Goal: Communication & Community: Answer question/provide support

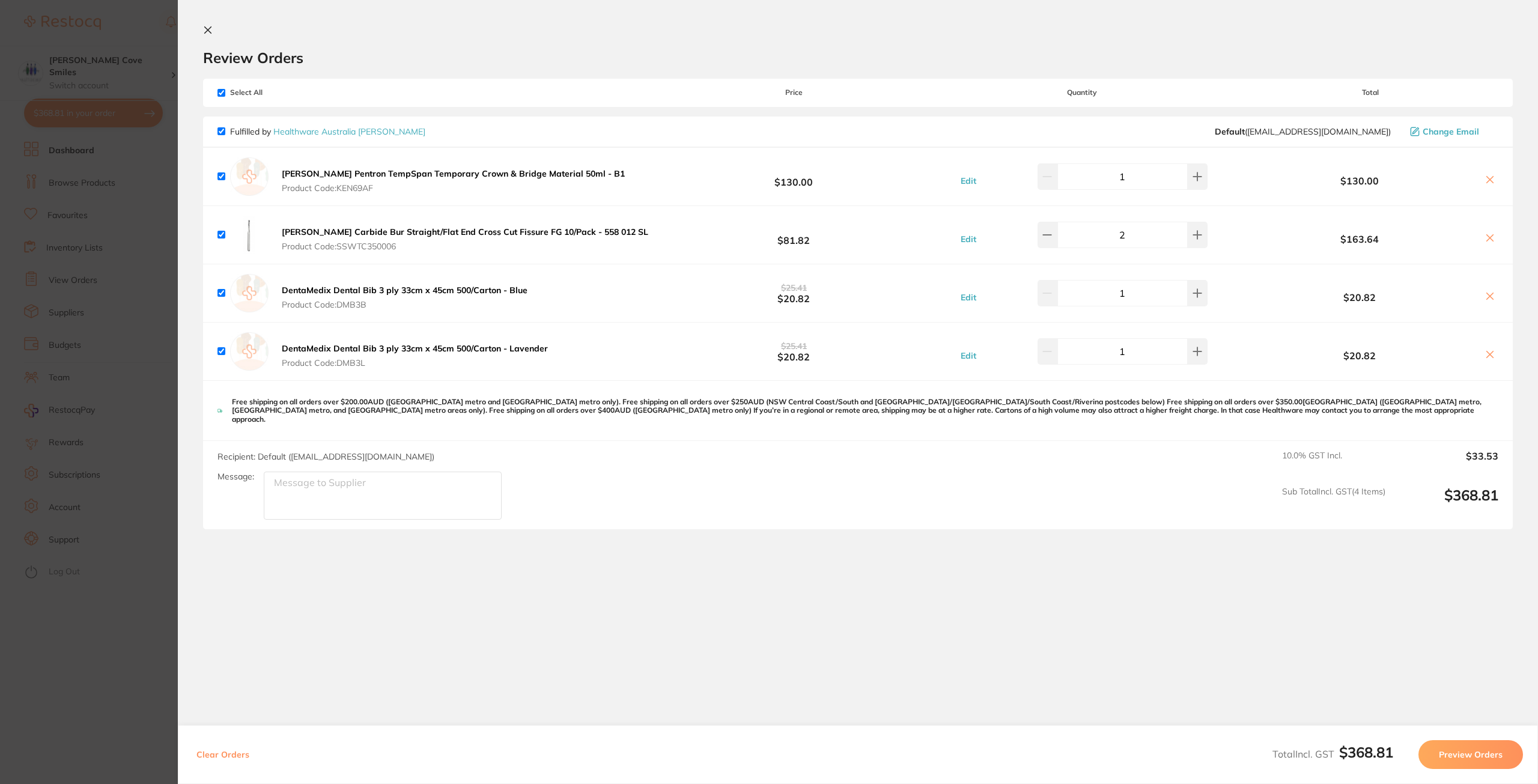
click at [1458, 750] on button "Preview Orders" at bounding box center [1471, 755] width 104 height 29
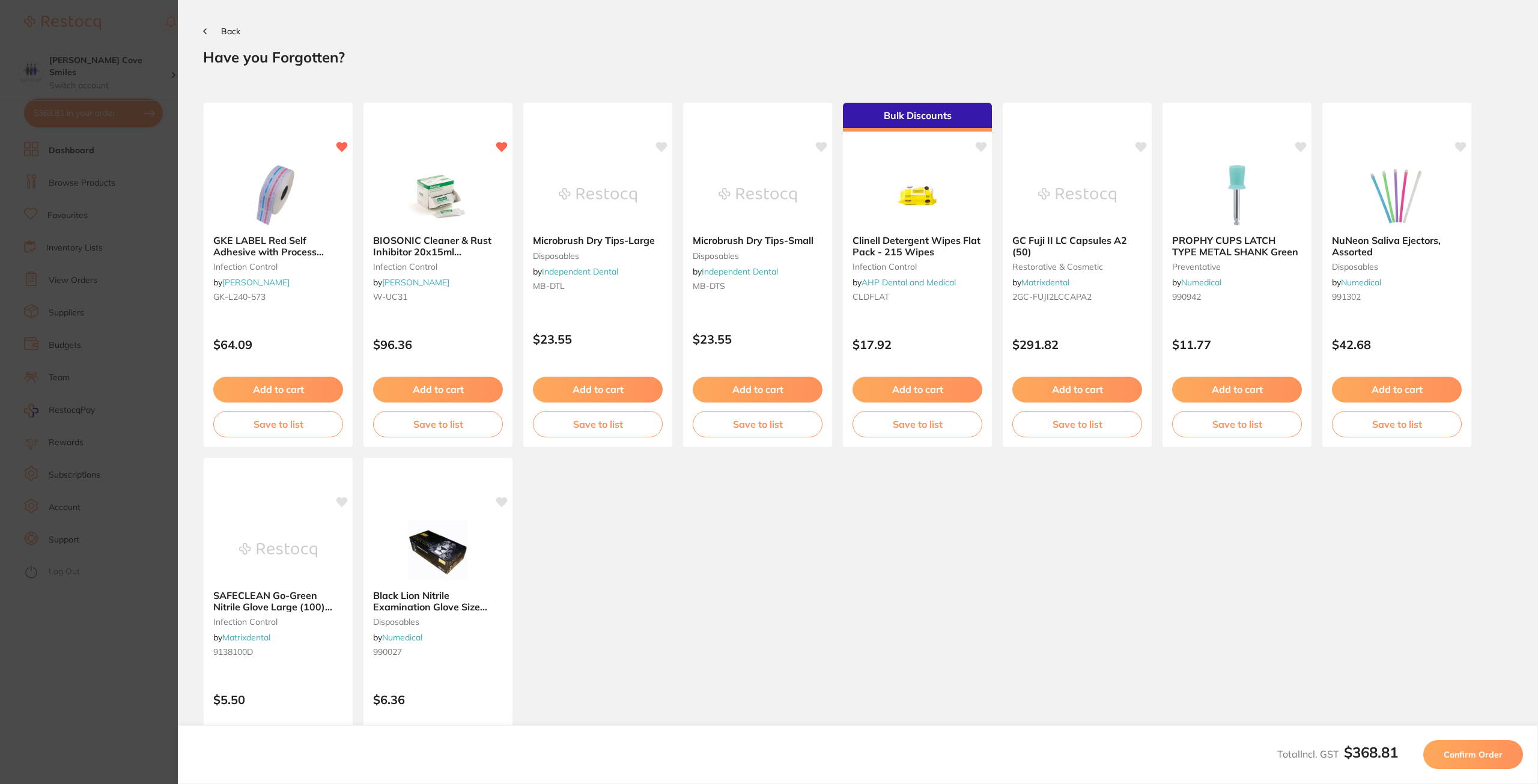
click at [1468, 758] on span "Confirm Order" at bounding box center [1474, 755] width 59 height 11
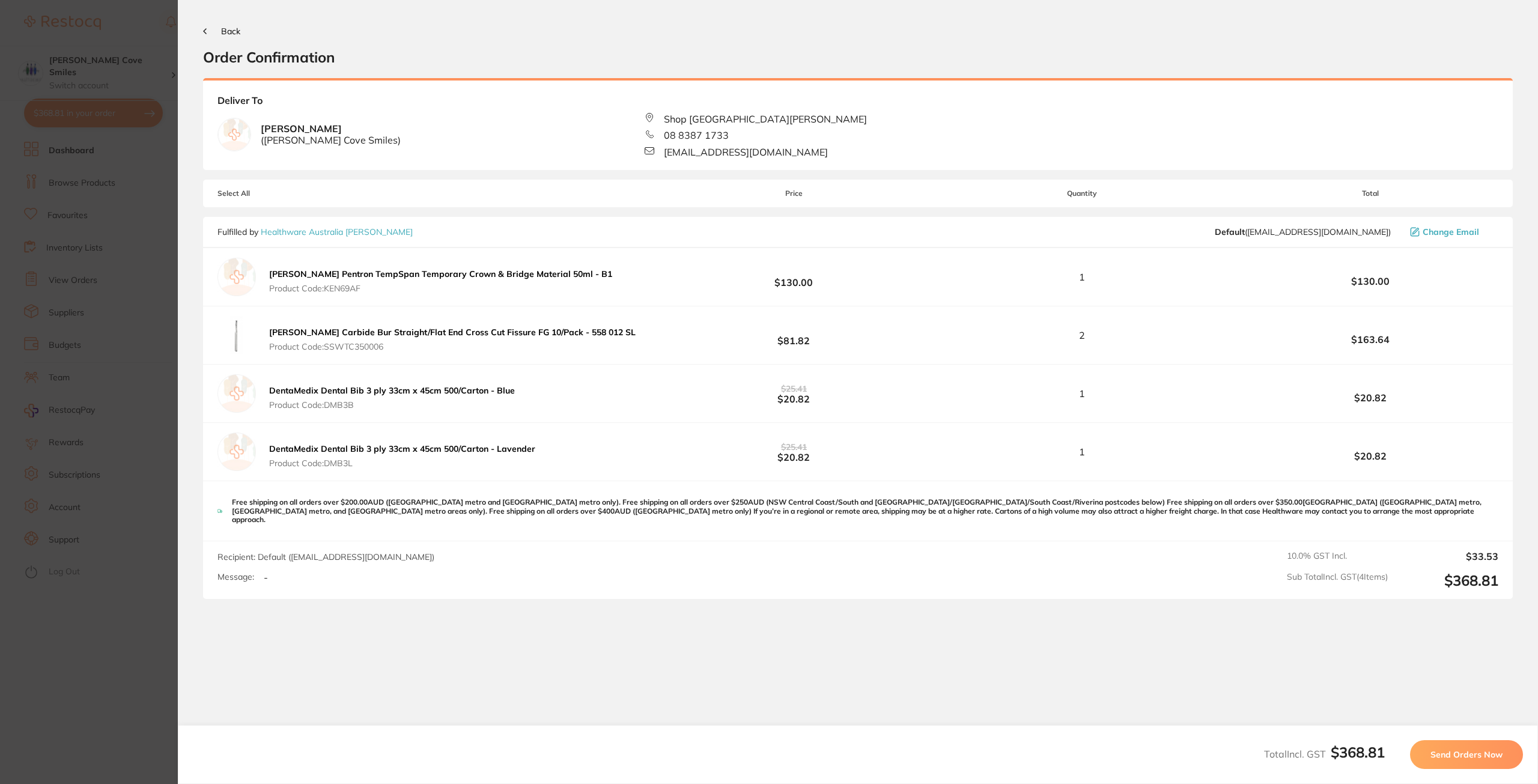
click at [1468, 758] on span "Send Orders Now" at bounding box center [1467, 755] width 72 height 11
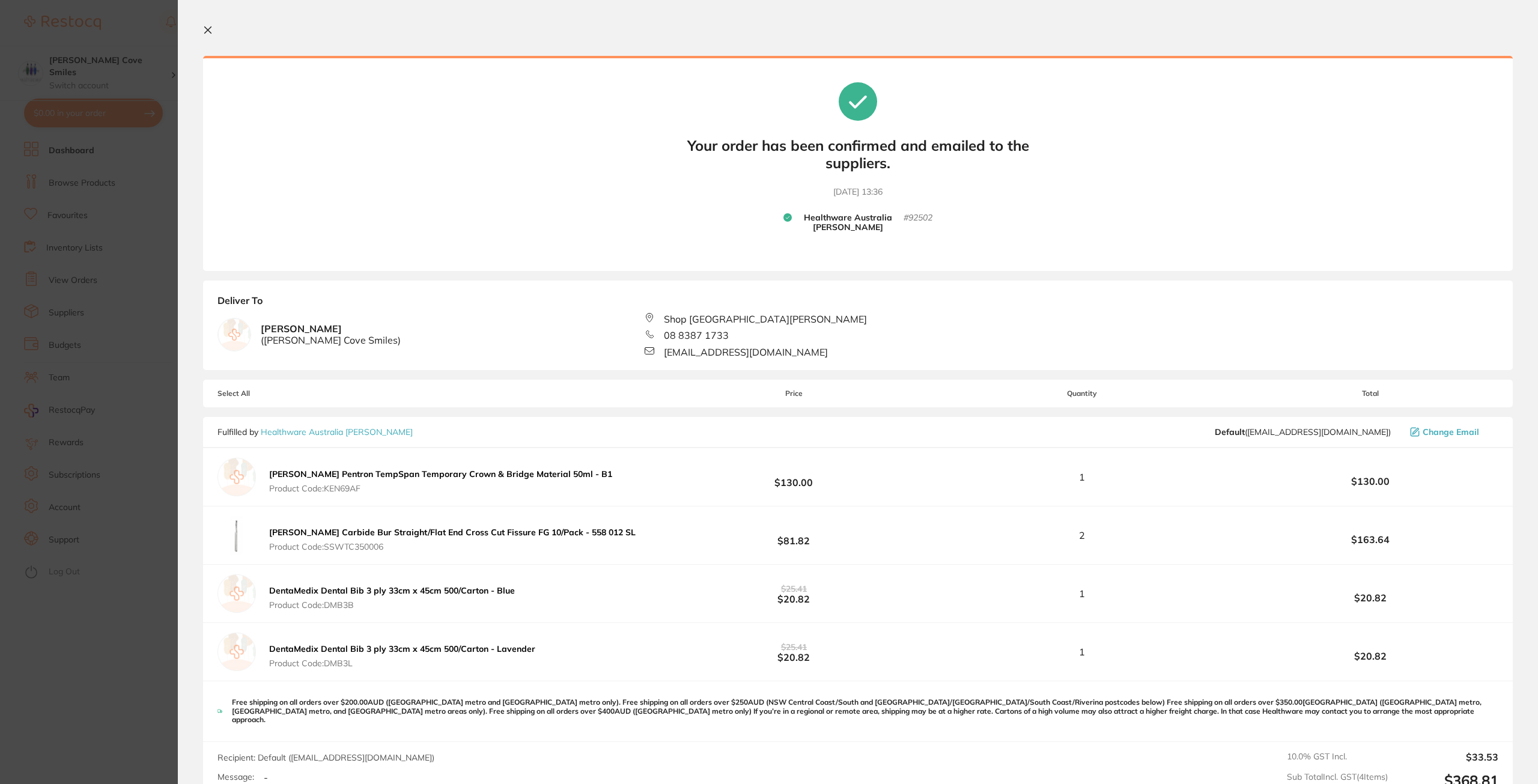
click at [205, 28] on icon at bounding box center [208, 30] width 7 height 7
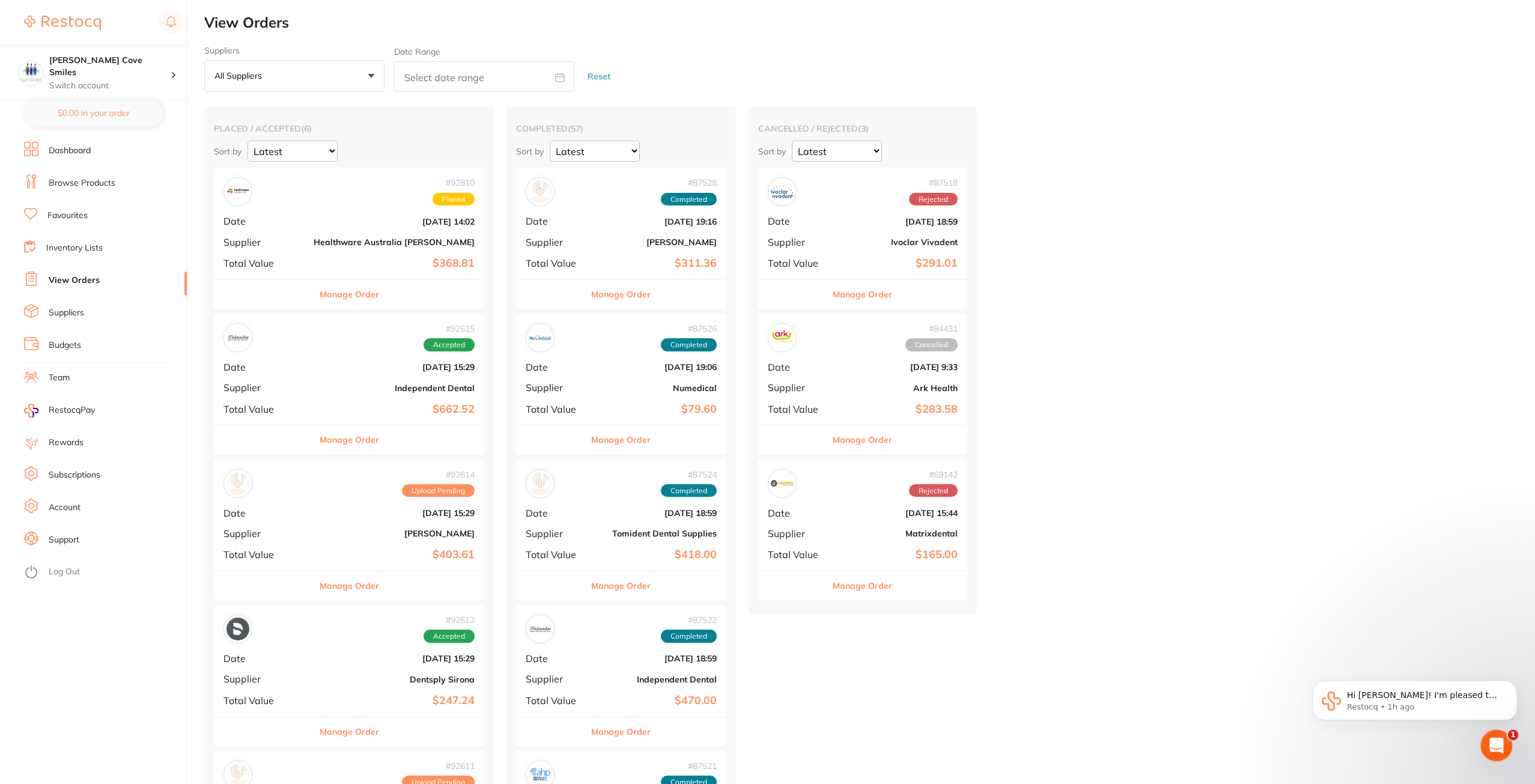
click at [1491, 739] on icon "Open Intercom Messenger" at bounding box center [1495, 744] width 20 height 20
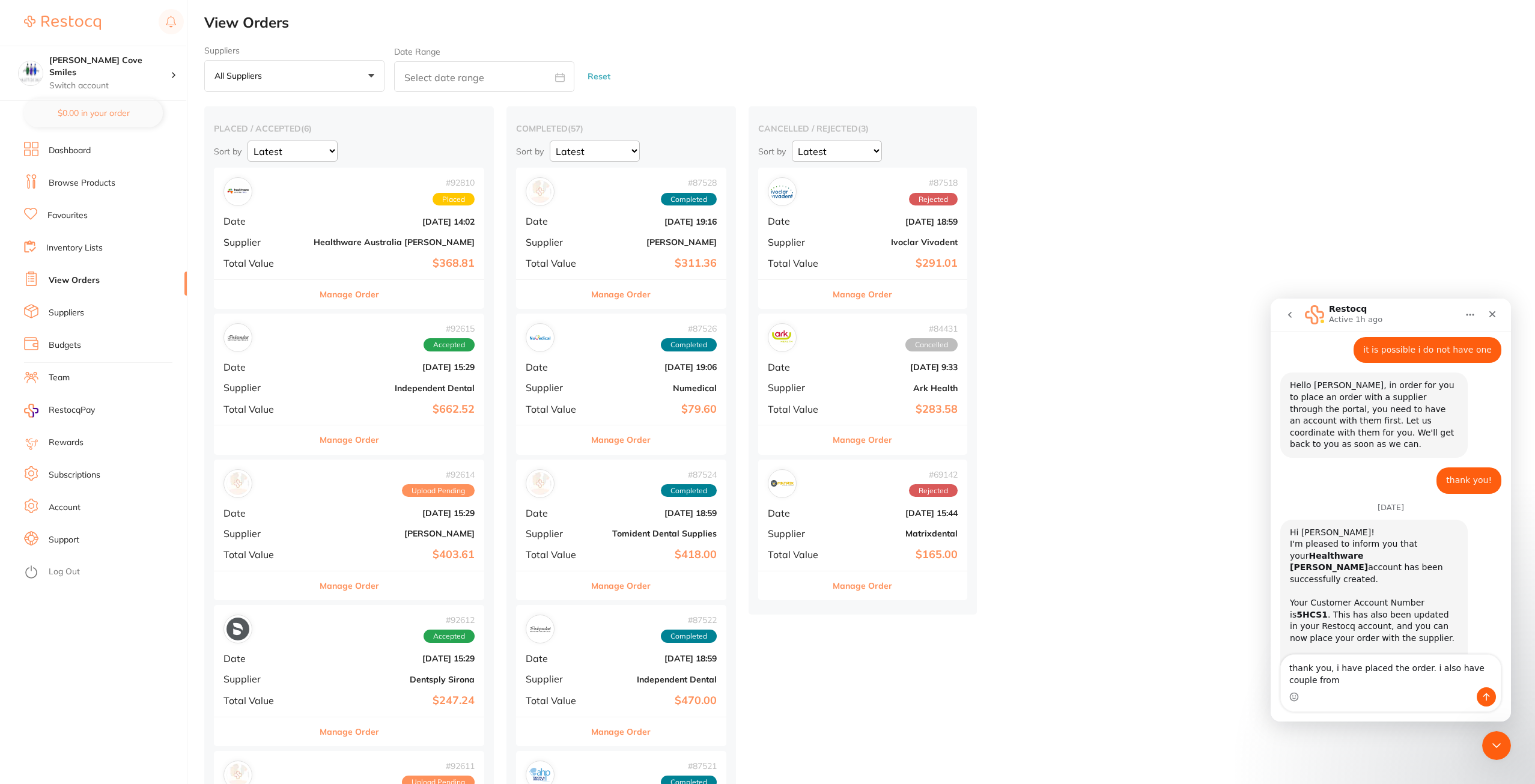
scroll to position [480, 0]
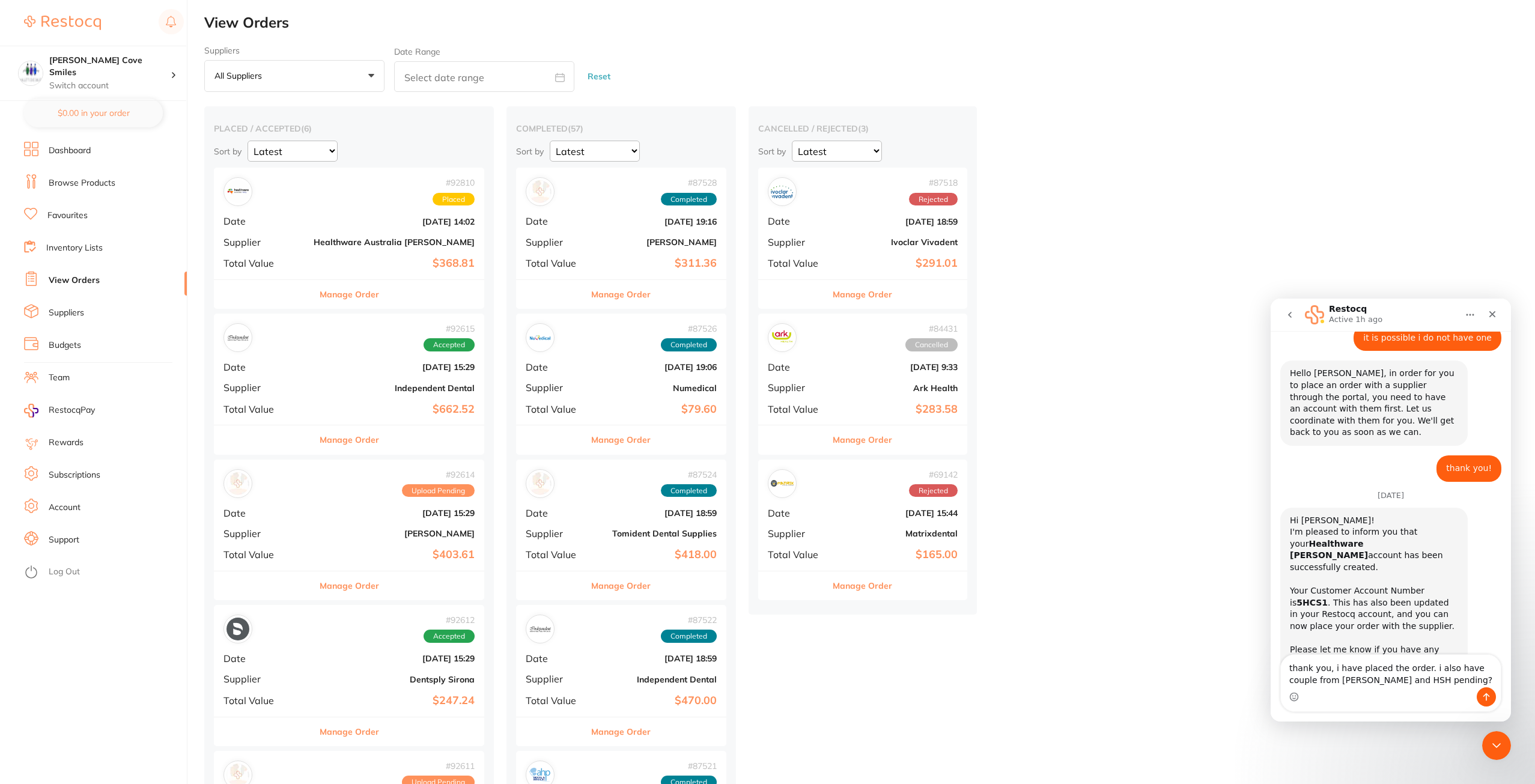
type textarea "thank you, i have placed the order. i also have couple from [PERSON_NAME] and H…"
click at [1485, 695] on icon "Send a message…" at bounding box center [1487, 697] width 10 height 10
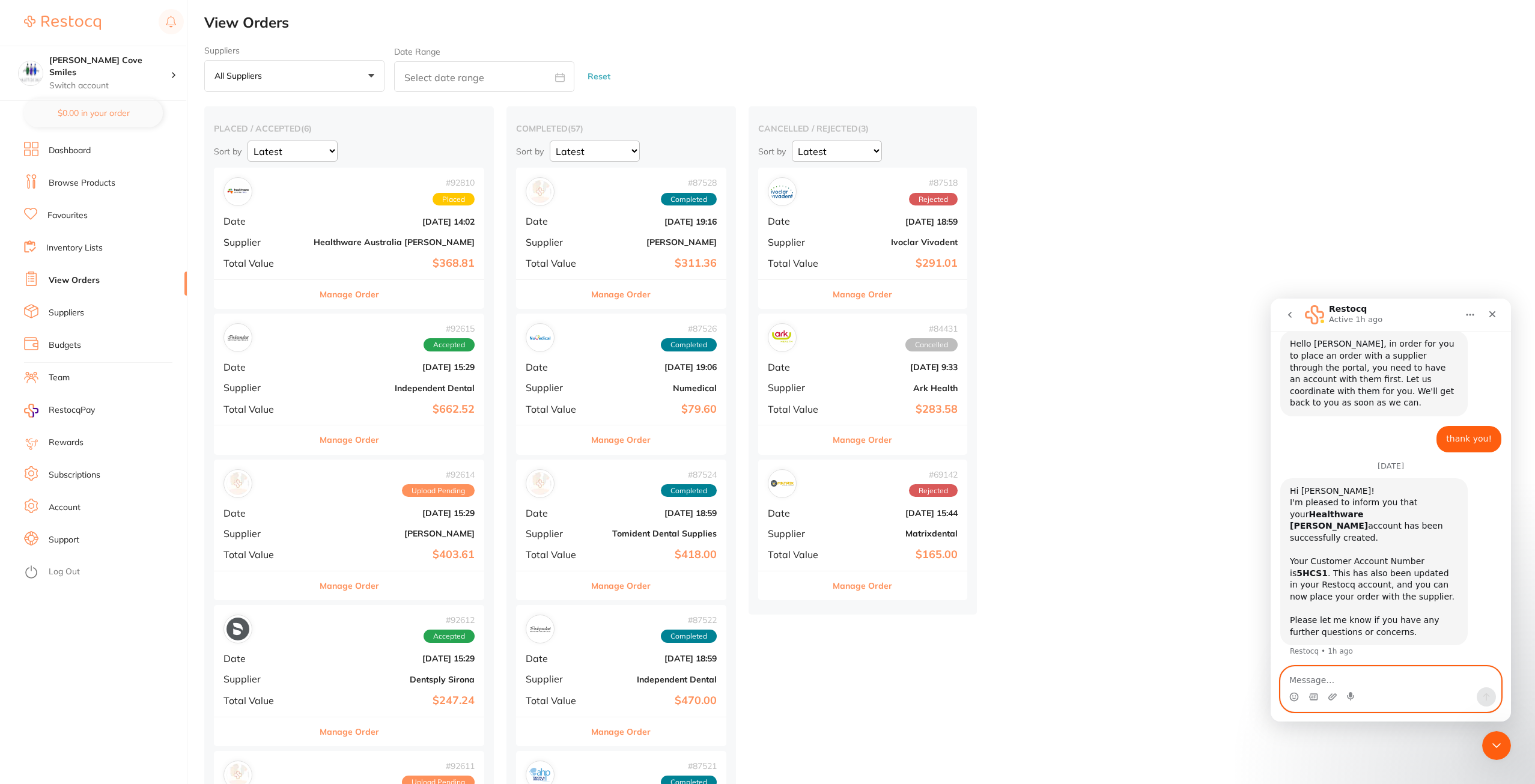
scroll to position [515, 0]
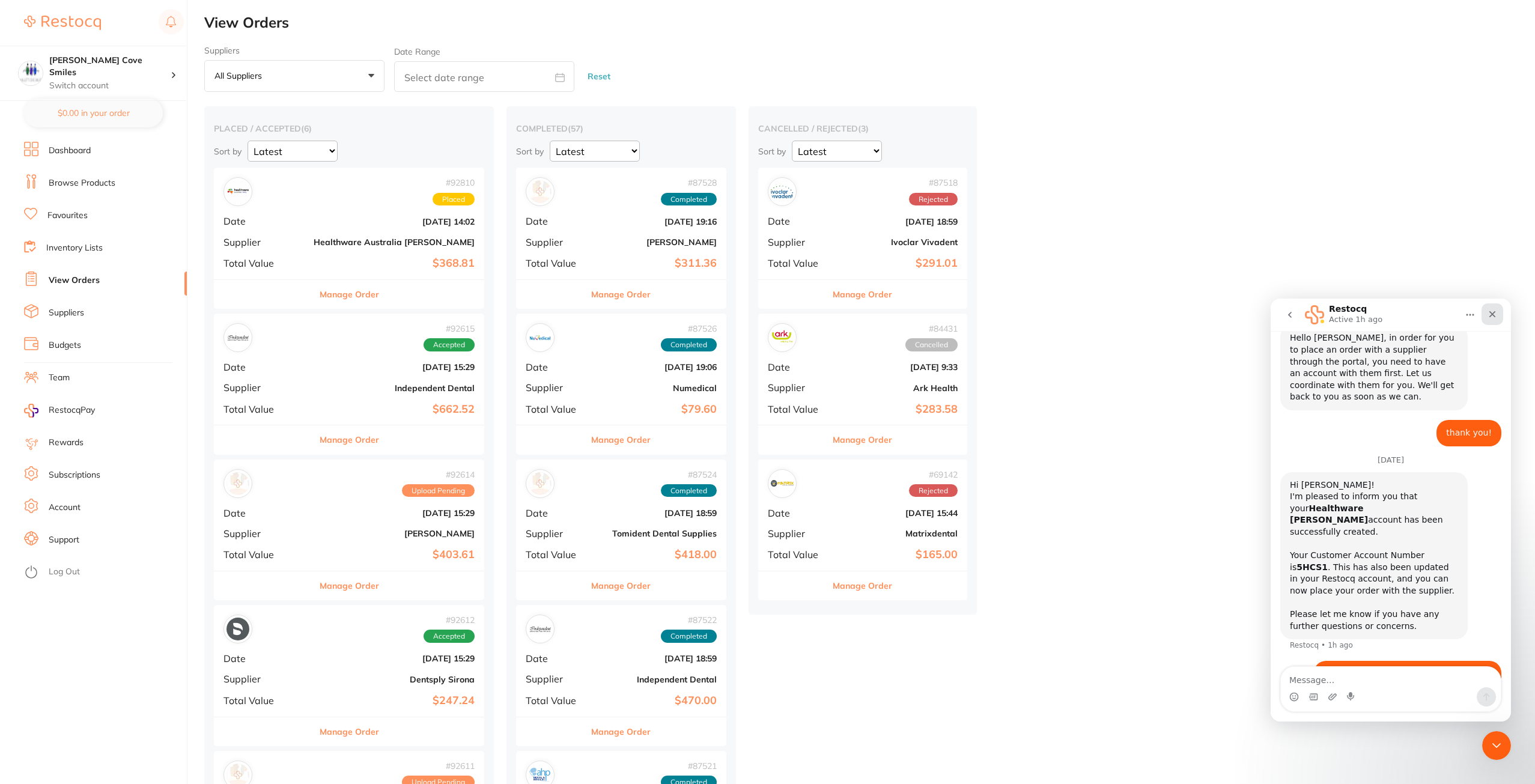
click at [1489, 318] on icon "Close" at bounding box center [1493, 314] width 10 height 10
